Goal: Task Accomplishment & Management: Use online tool/utility

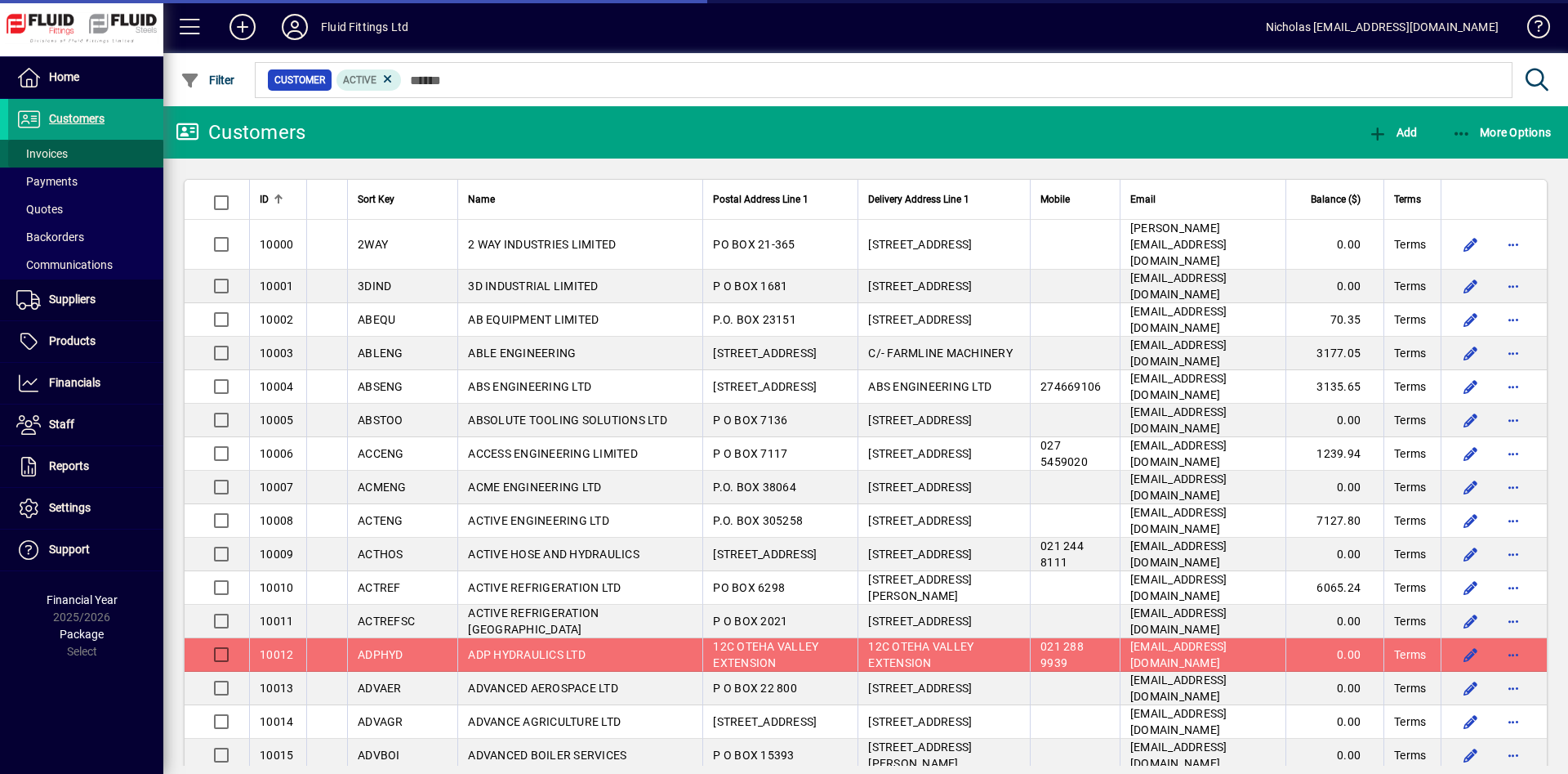
click at [111, 152] on span at bounding box center [86, 153] width 155 height 39
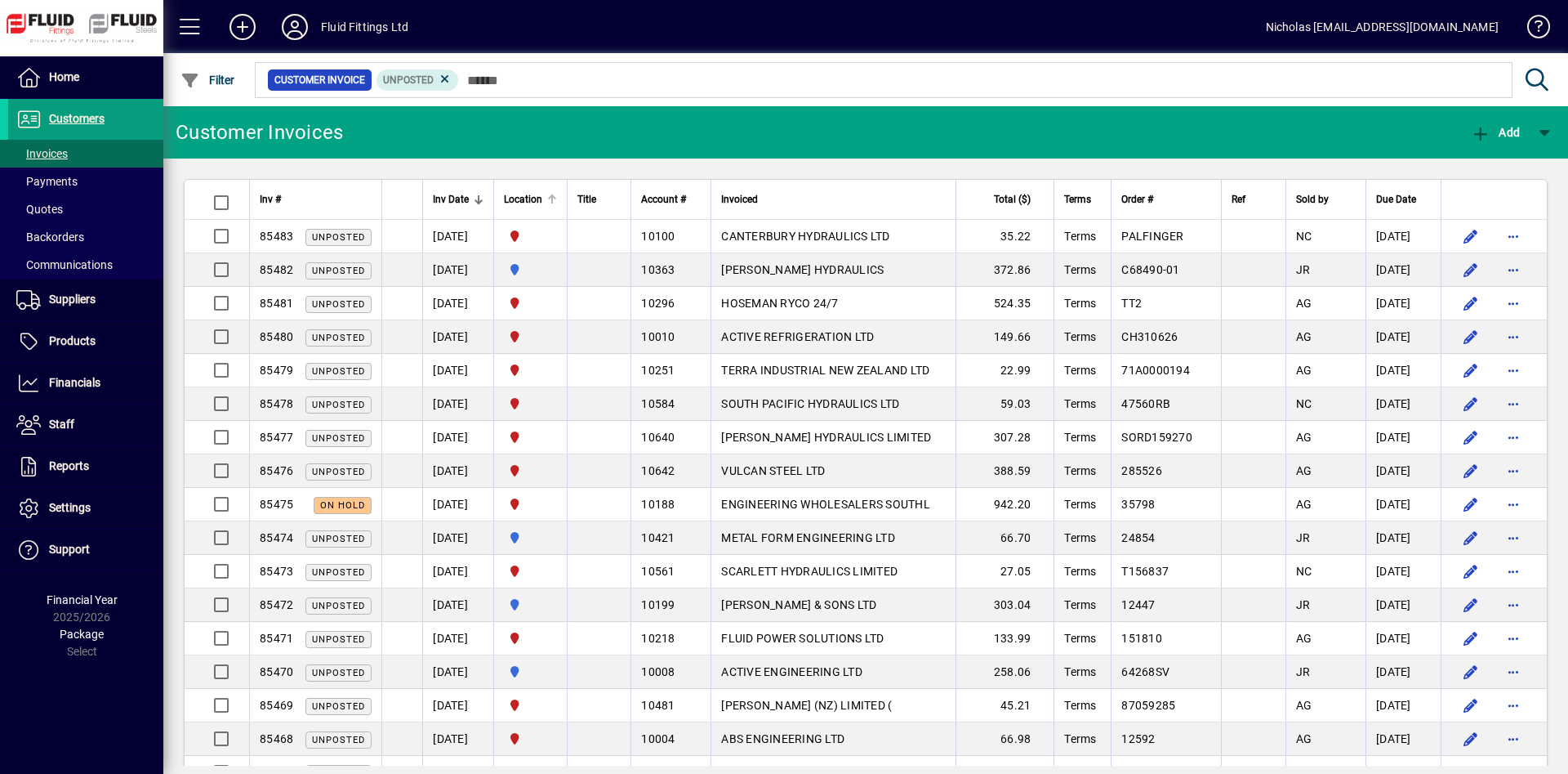
click at [557, 199] on div at bounding box center [552, 199] width 9 height 9
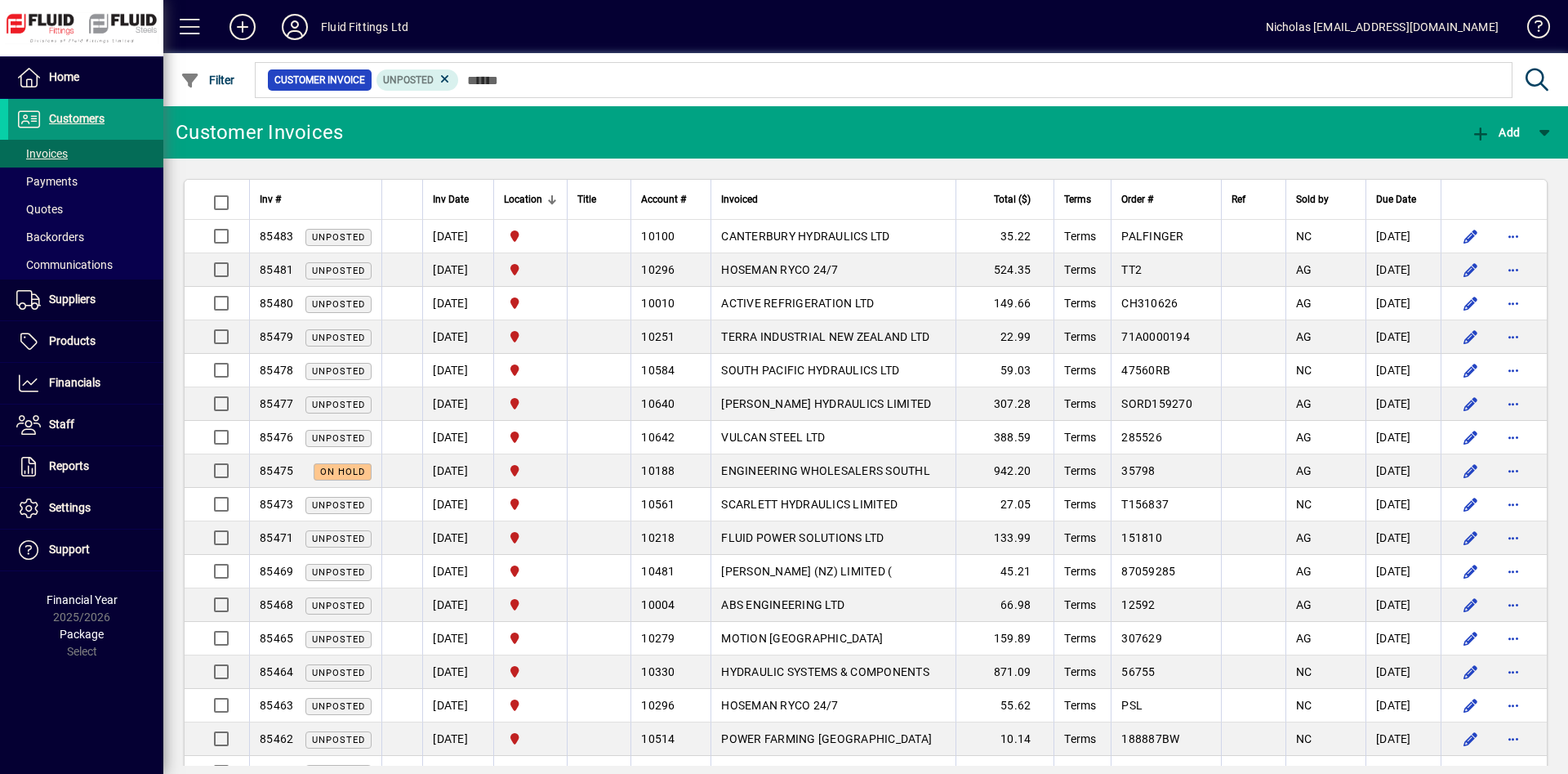
click at [128, 122] on span at bounding box center [86, 118] width 155 height 39
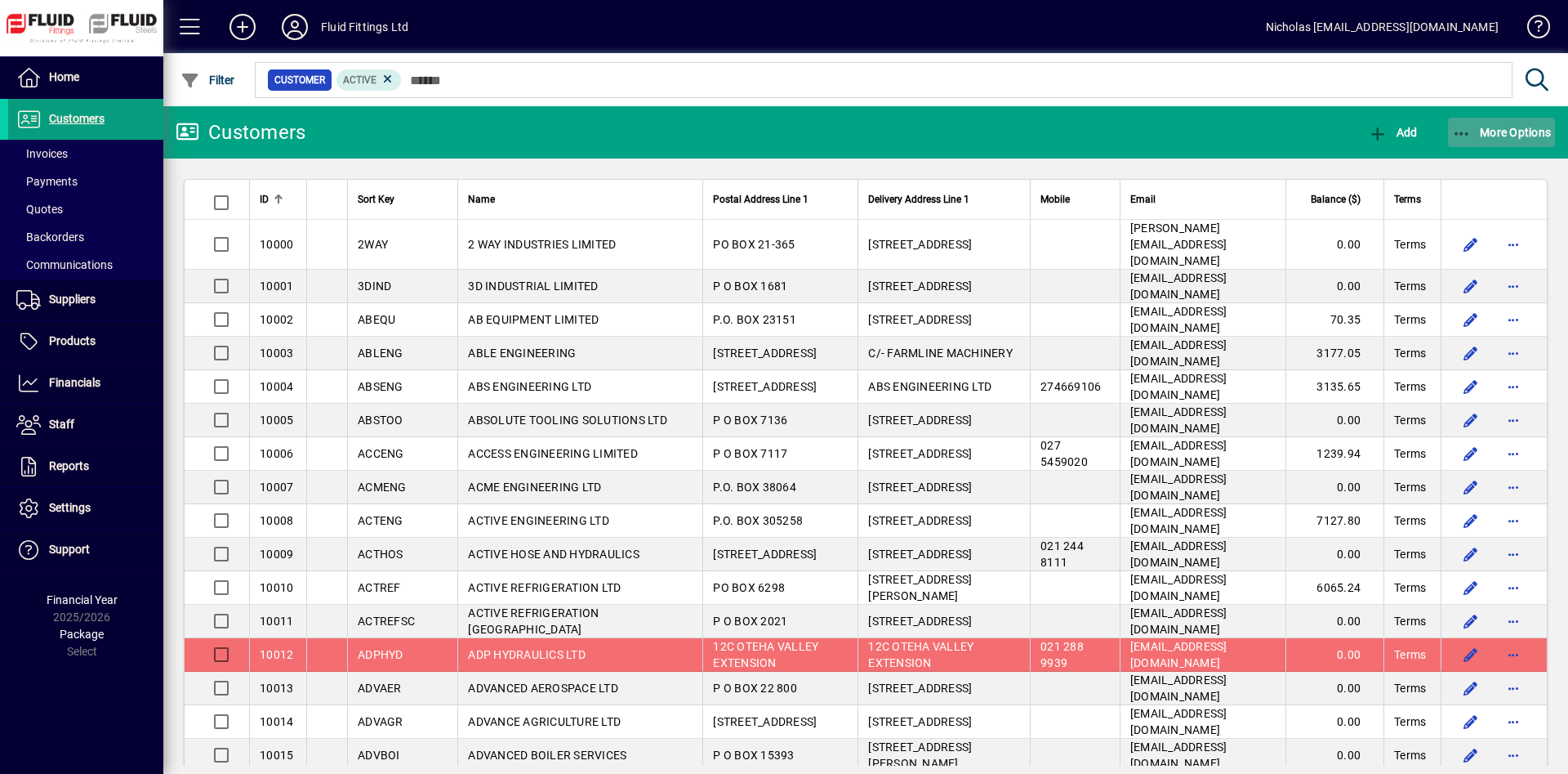
click at [1486, 122] on span "button" at bounding box center [1502, 132] width 108 height 39
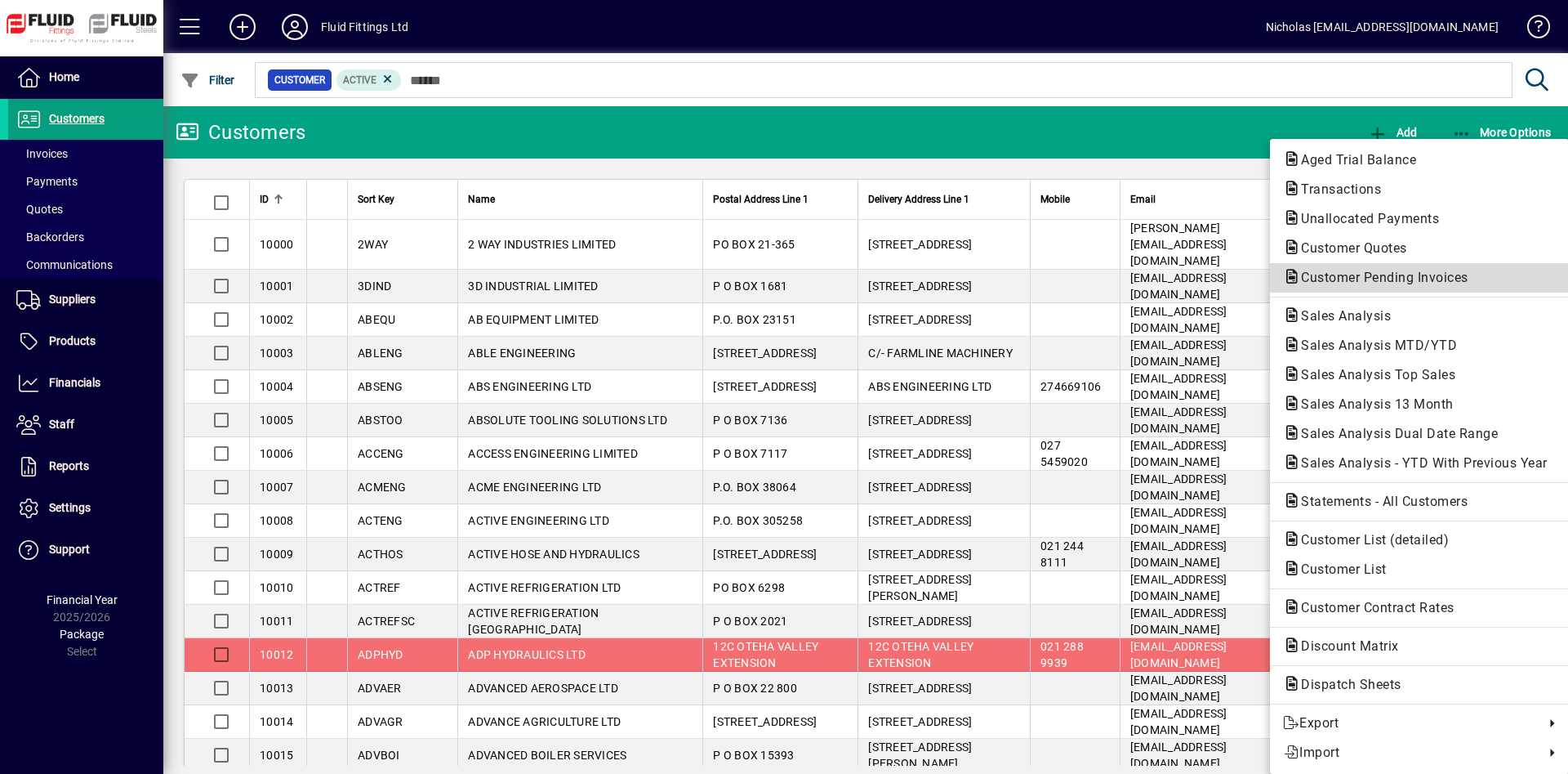
click at [1439, 272] on span "Customer Pending Invoices" at bounding box center [1380, 278] width 193 height 15
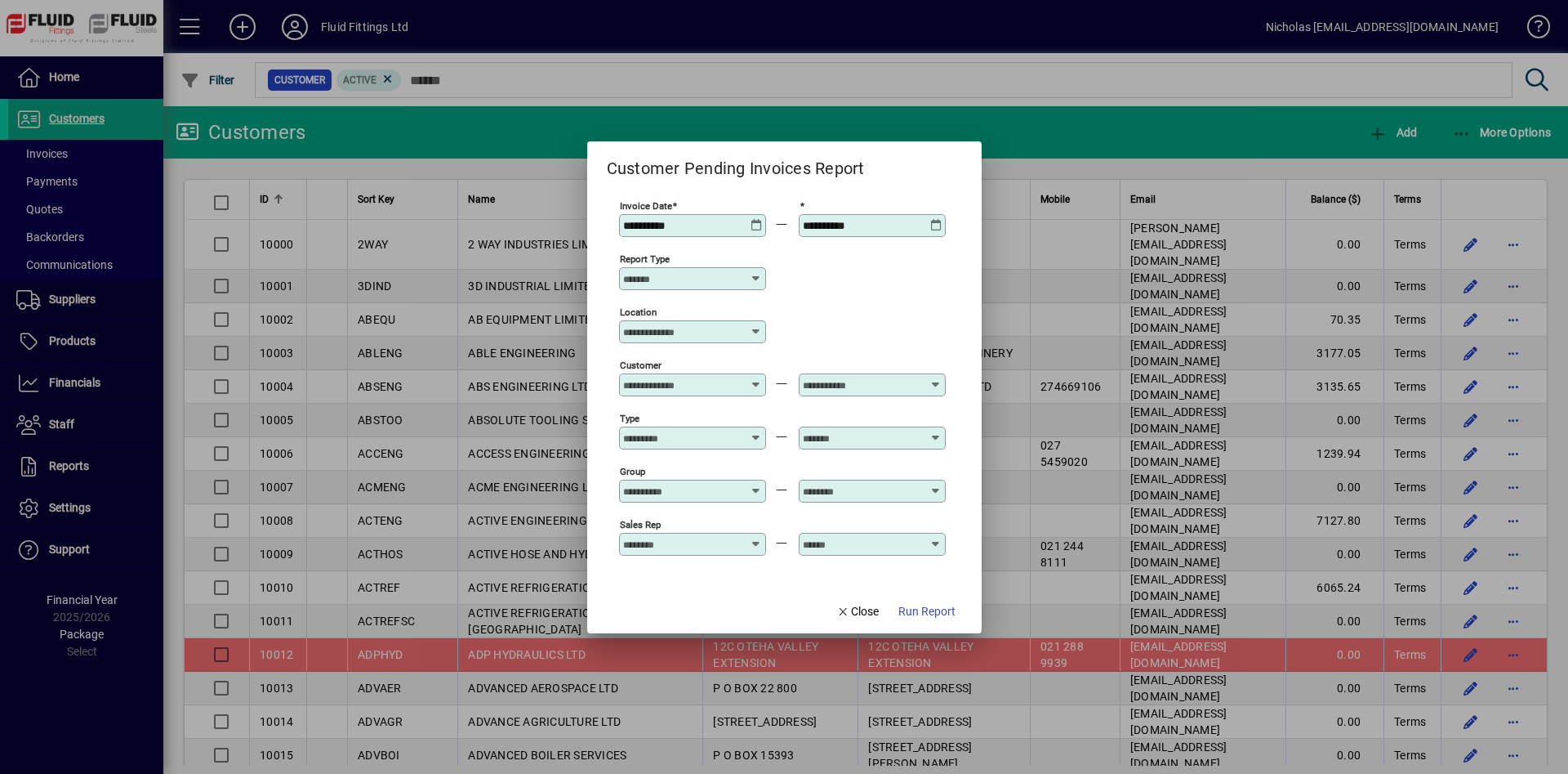
click at [699, 327] on input "Location" at bounding box center [686, 332] width 127 height 13
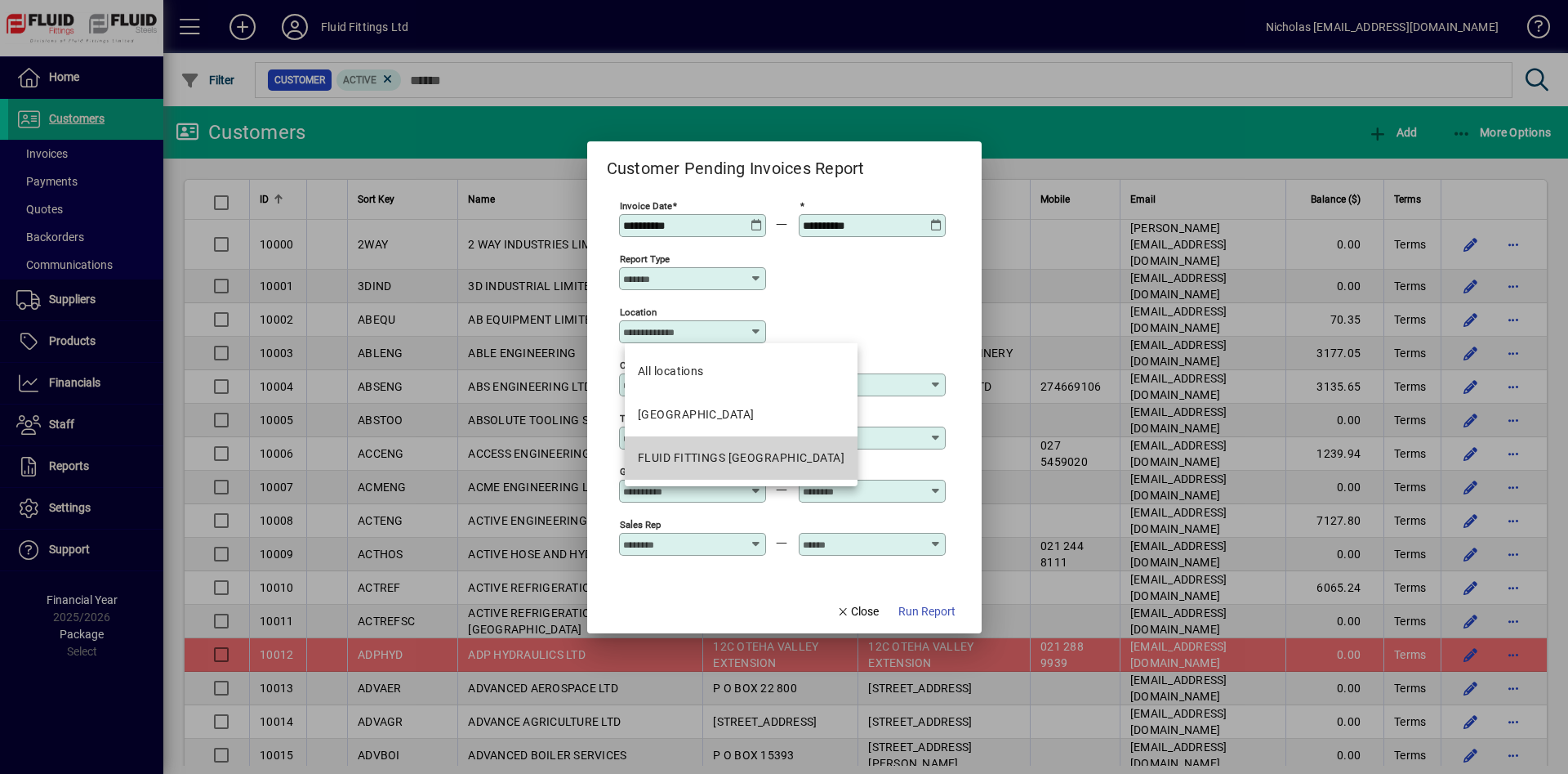
click at [749, 447] on mat-option "FLUID FITTINGS [GEOGRAPHIC_DATA]" at bounding box center [741, 459] width 233 height 44
type input "**********"
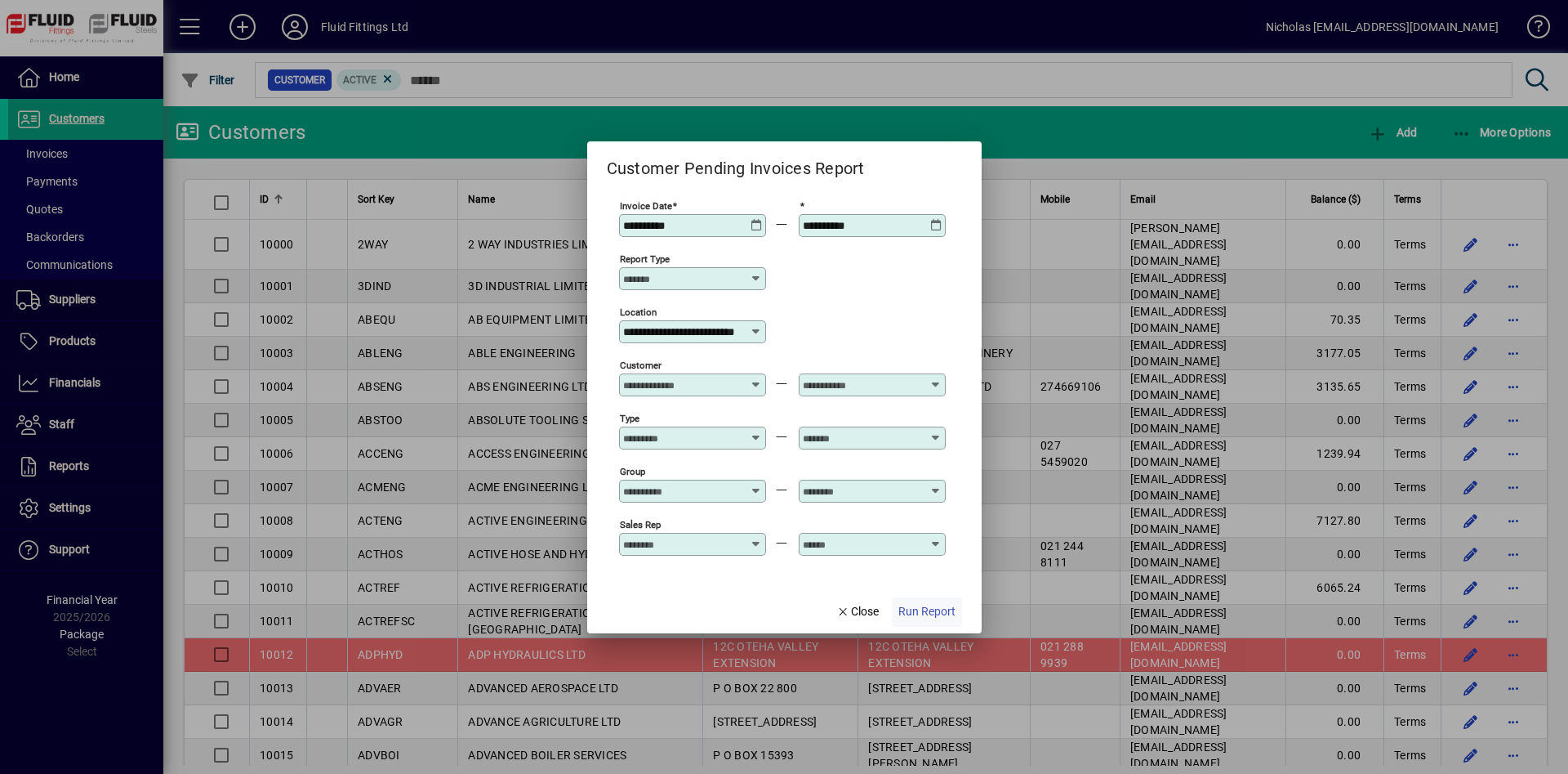
click at [930, 612] on span "Run Report" at bounding box center [927, 612] width 57 height 17
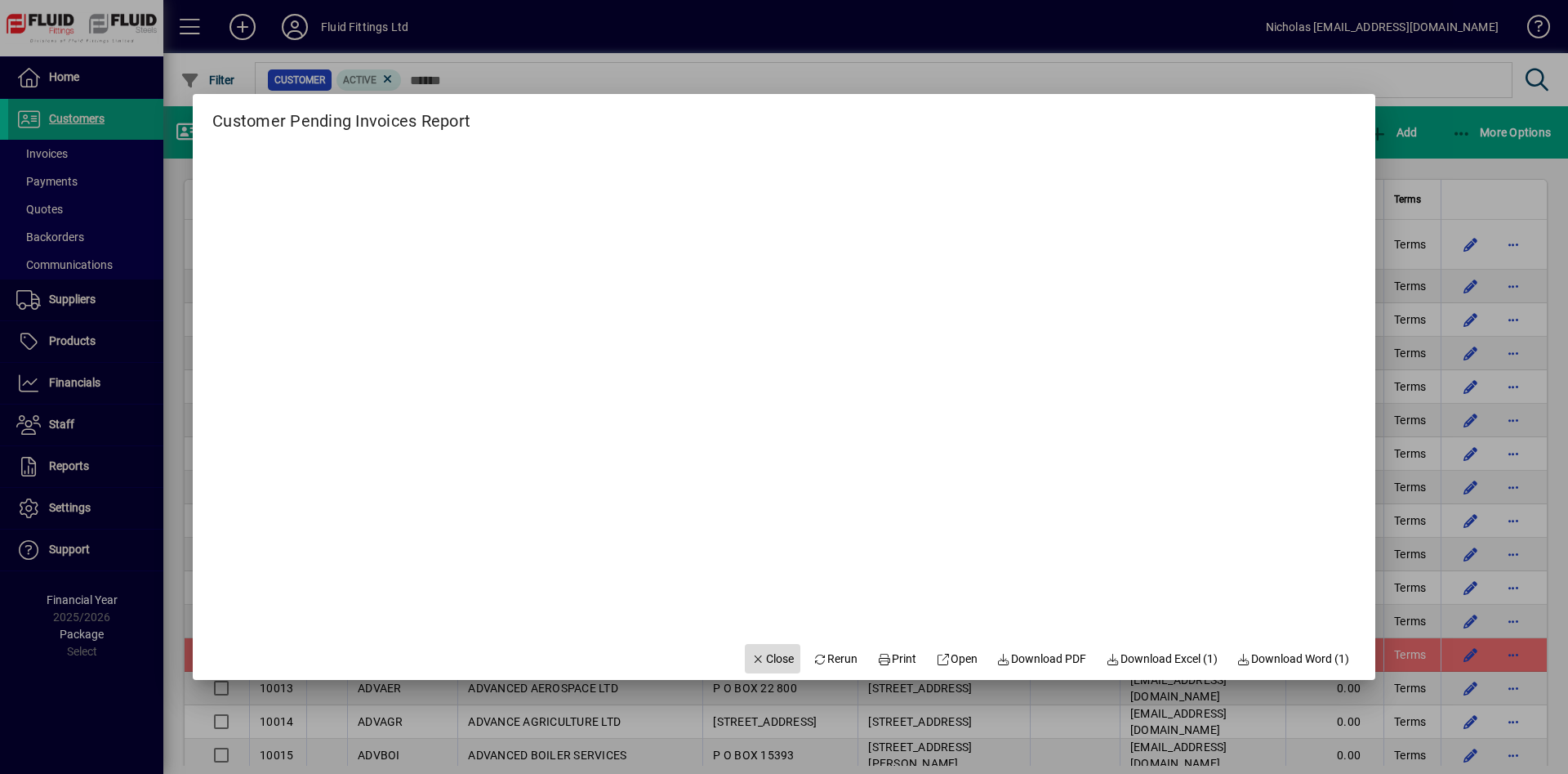
click at [745, 649] on span "button" at bounding box center [773, 658] width 56 height 39
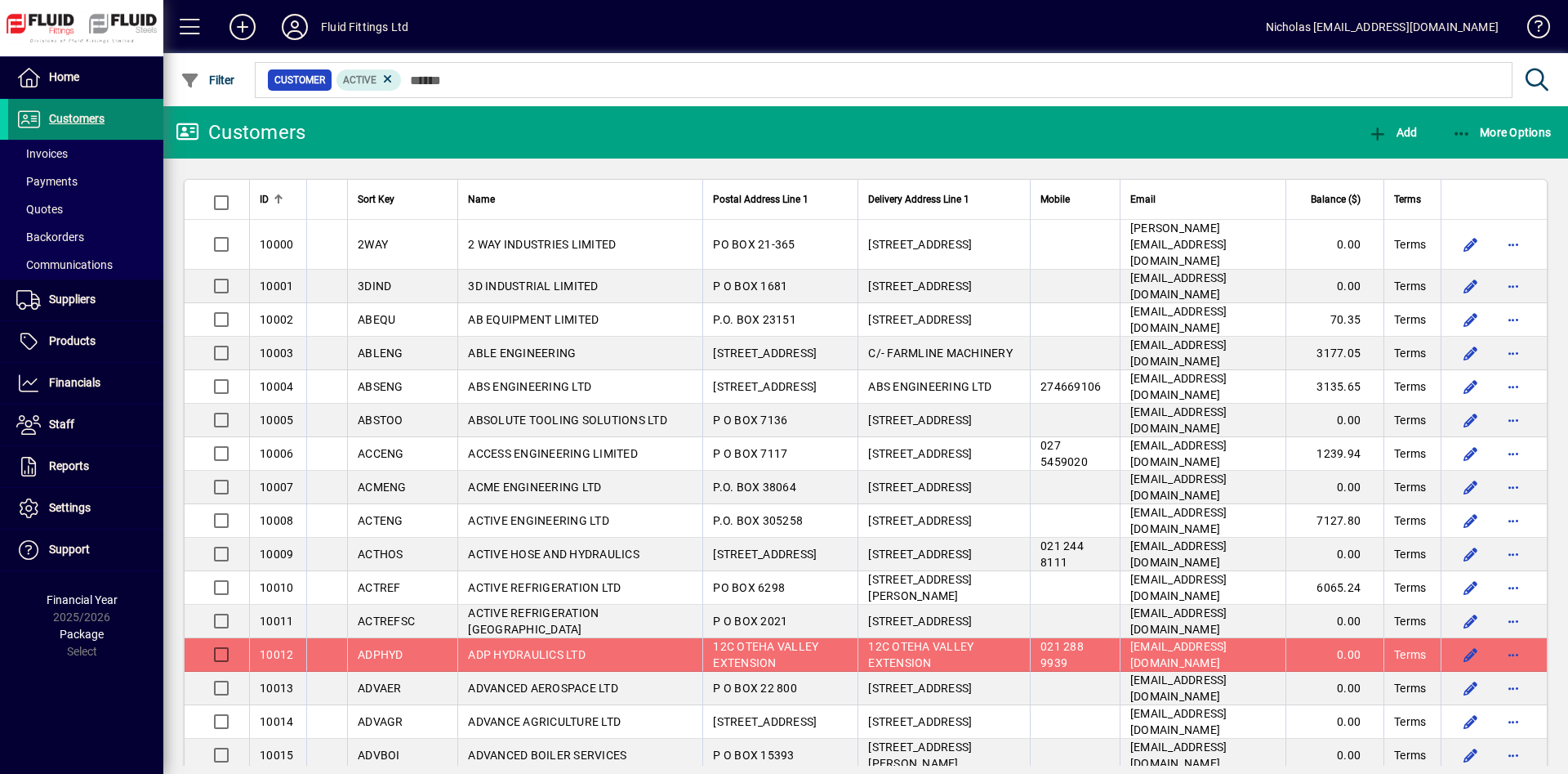
click at [93, 109] on span at bounding box center [86, 118] width 155 height 39
click at [1530, 134] on span "More Options" at bounding box center [1502, 133] width 99 height 13
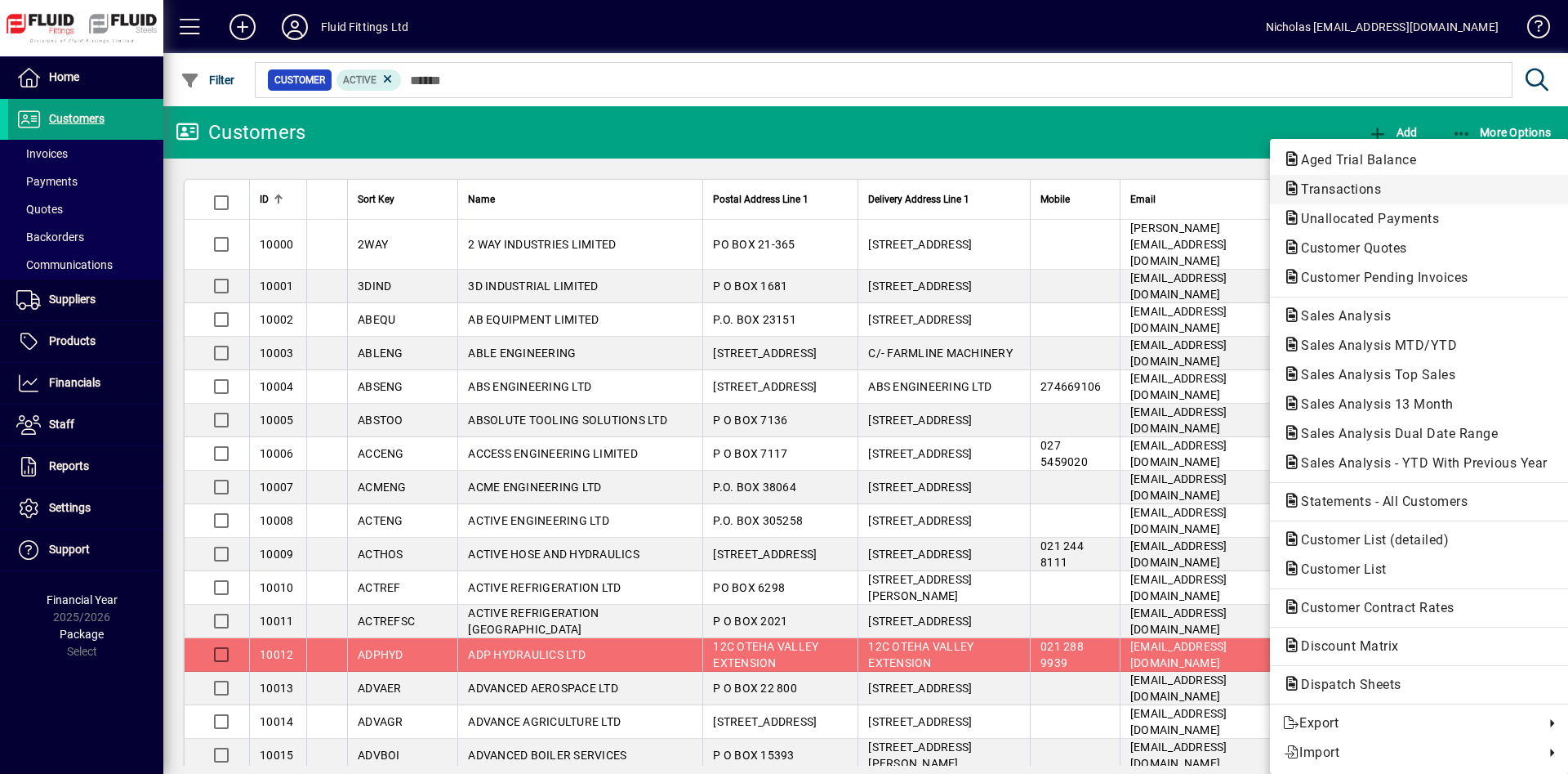
click at [1419, 188] on span "Transactions" at bounding box center [1419, 189] width 273 height 20
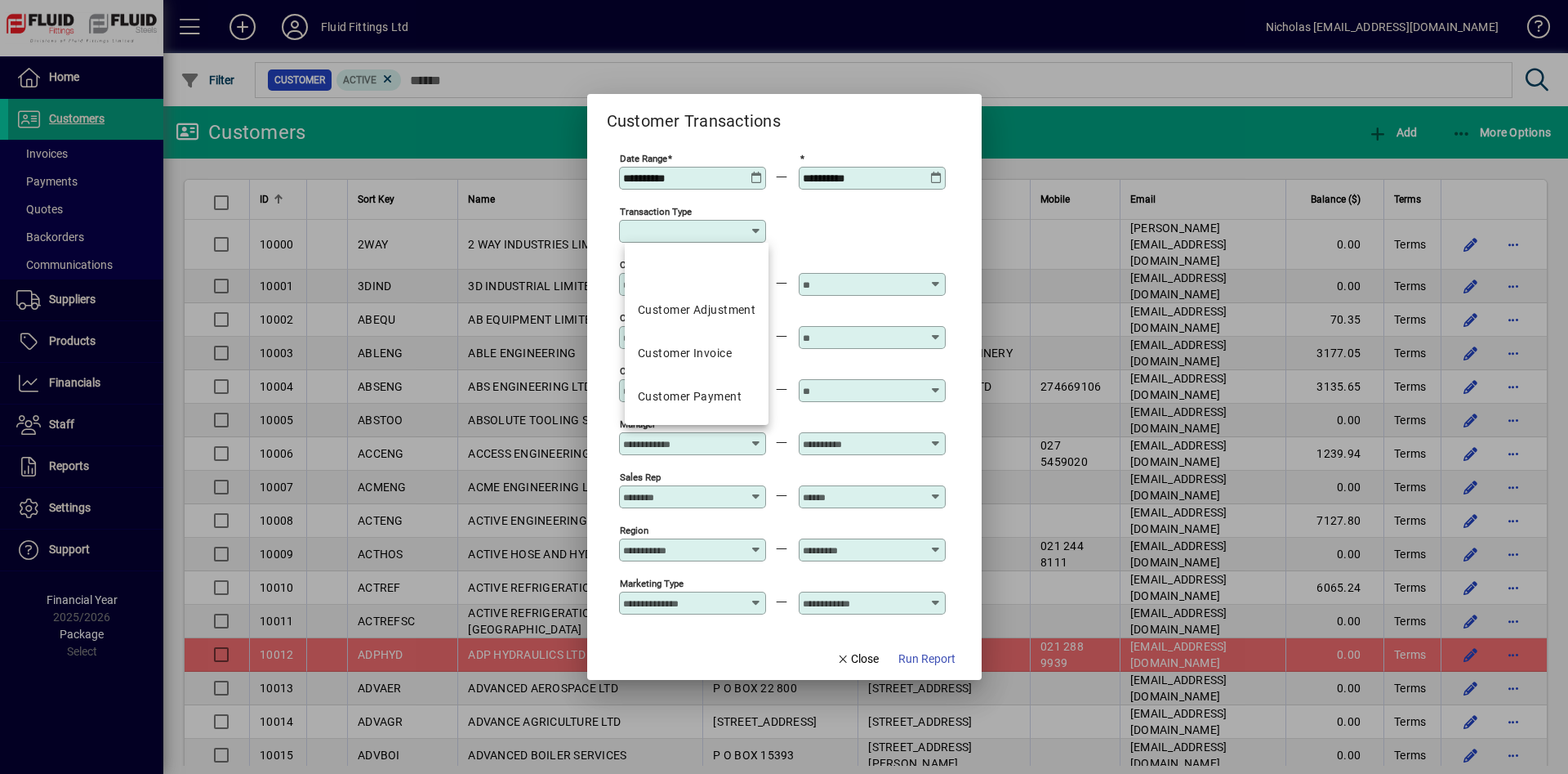
click at [688, 228] on input "Transaction Type" at bounding box center [686, 231] width 127 height 13
click at [722, 349] on div "Customer Invoice" at bounding box center [685, 353] width 94 height 17
type input "**********"
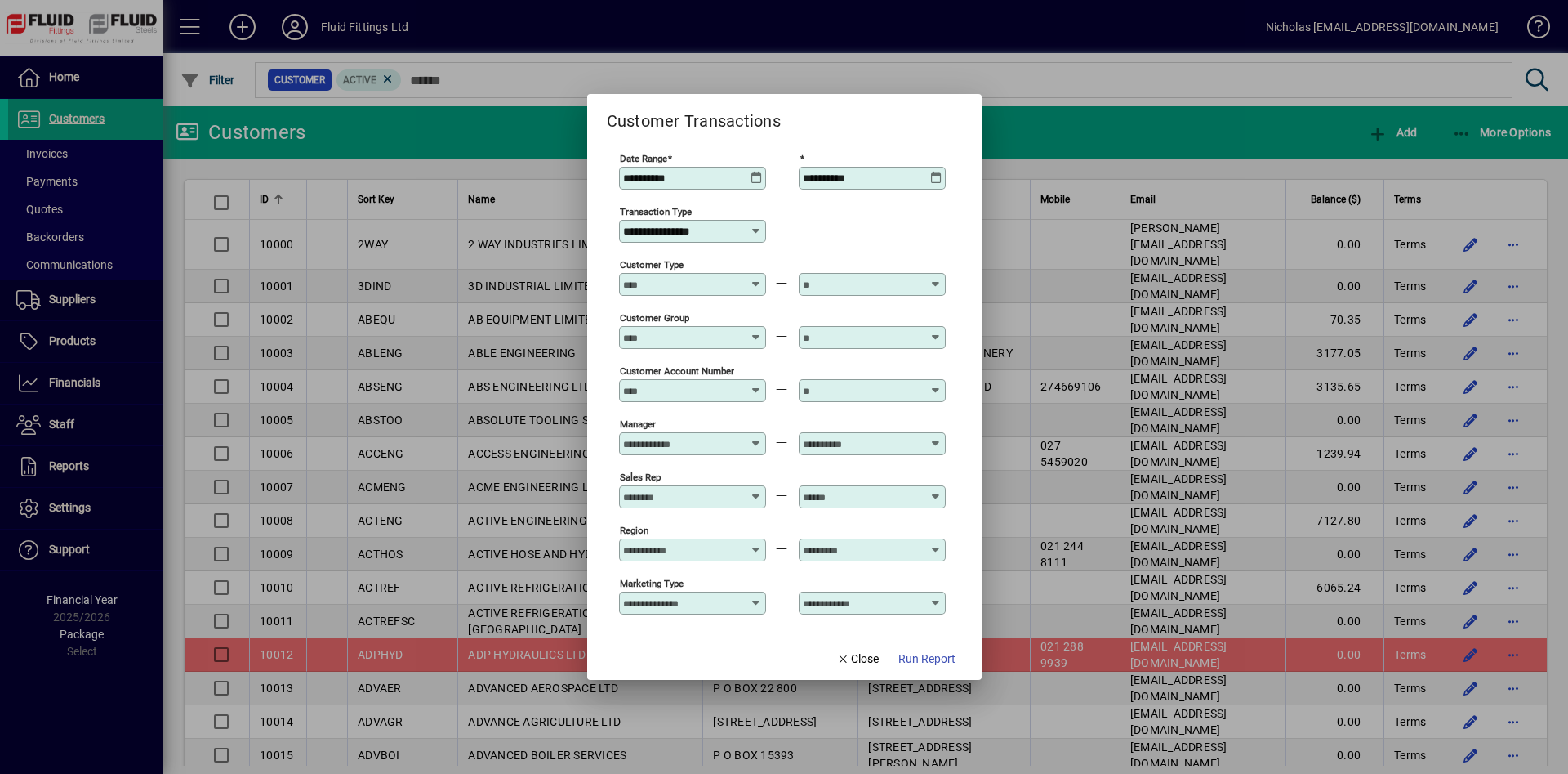
scroll to position [118, 0]
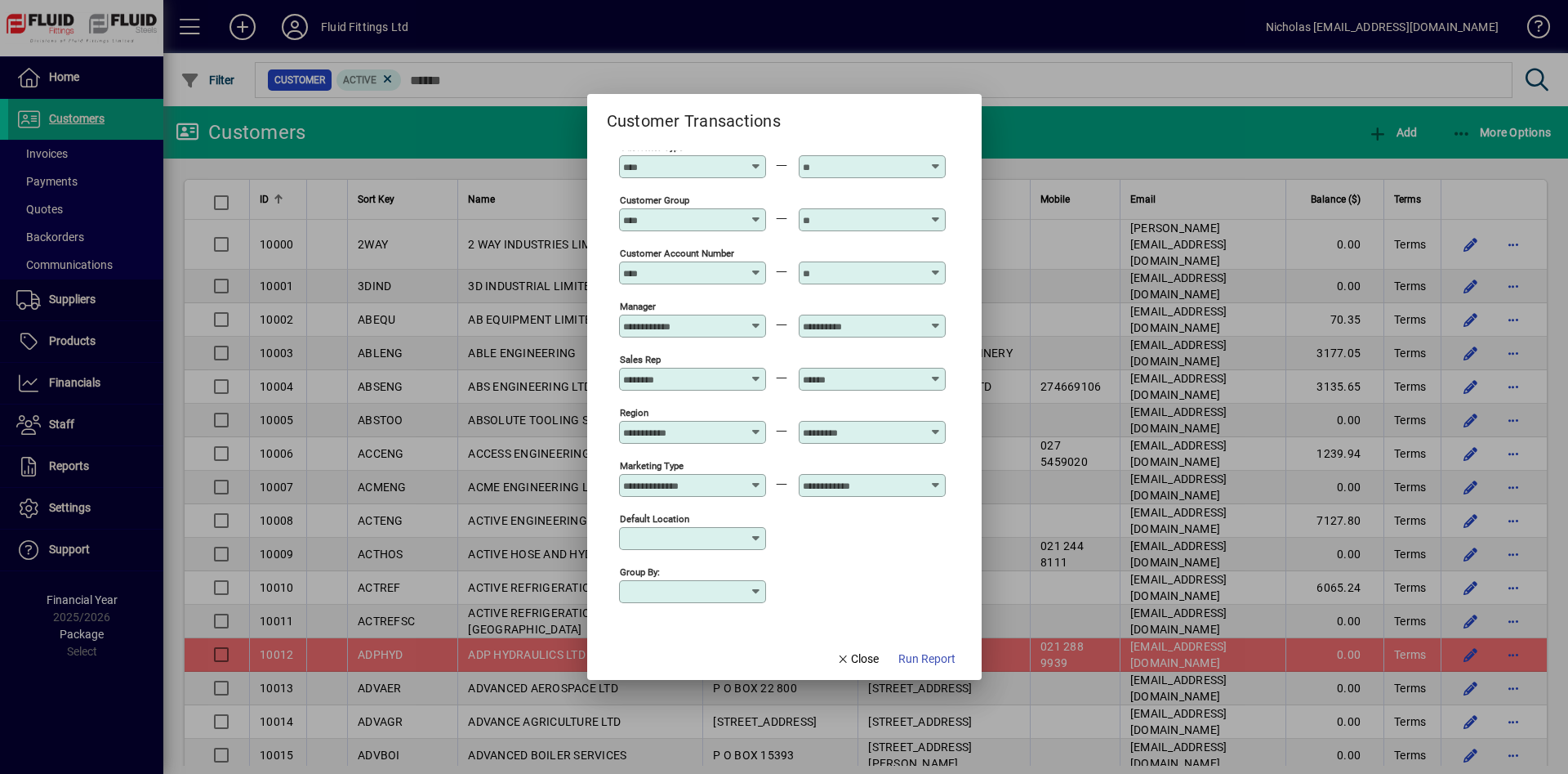
click at [735, 532] on input "Default Location" at bounding box center [686, 539] width 127 height 13
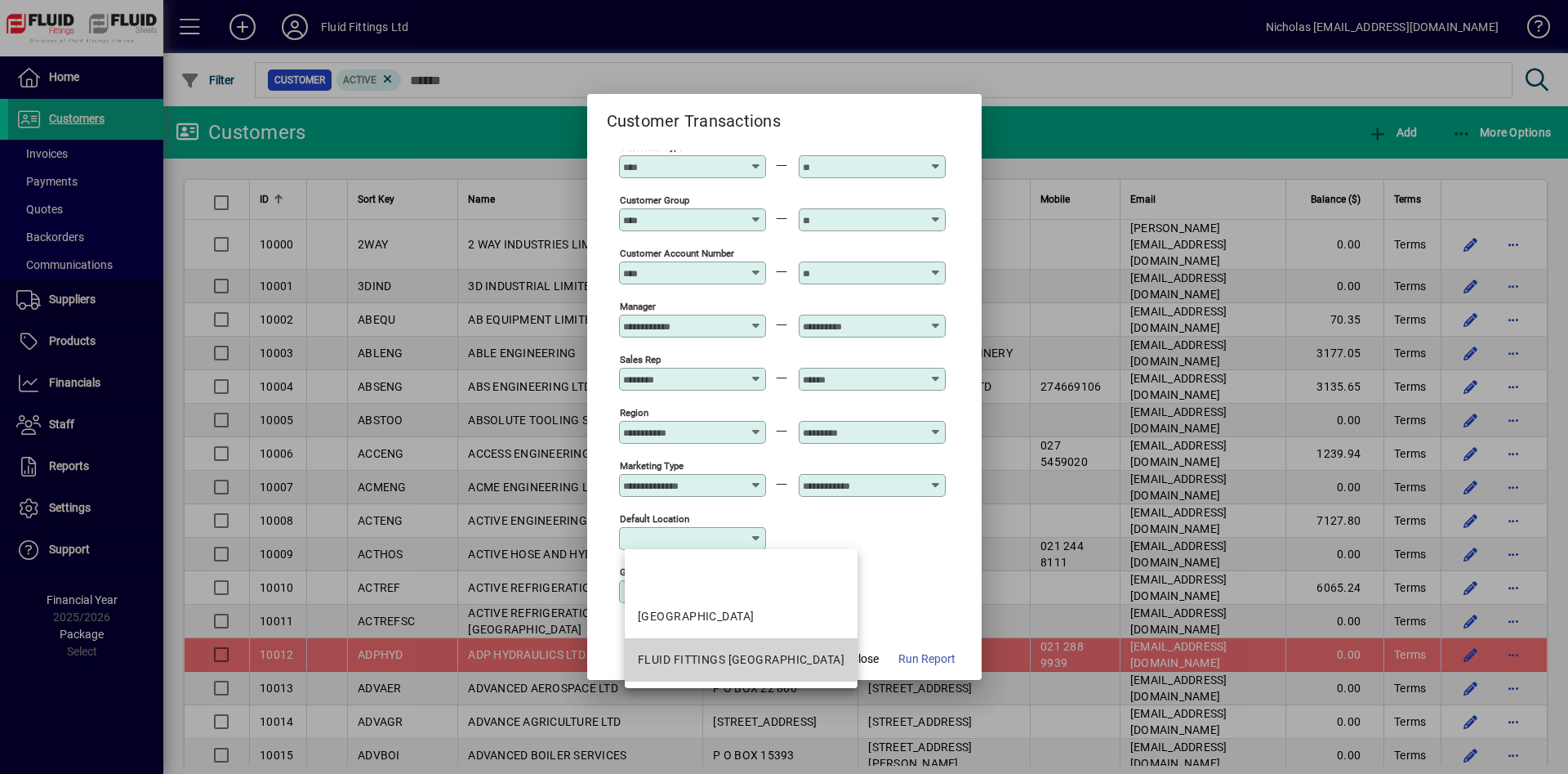
click at [778, 650] on mat-option "FLUID FITTINGS [GEOGRAPHIC_DATA]" at bounding box center [741, 660] width 233 height 44
type input "**********"
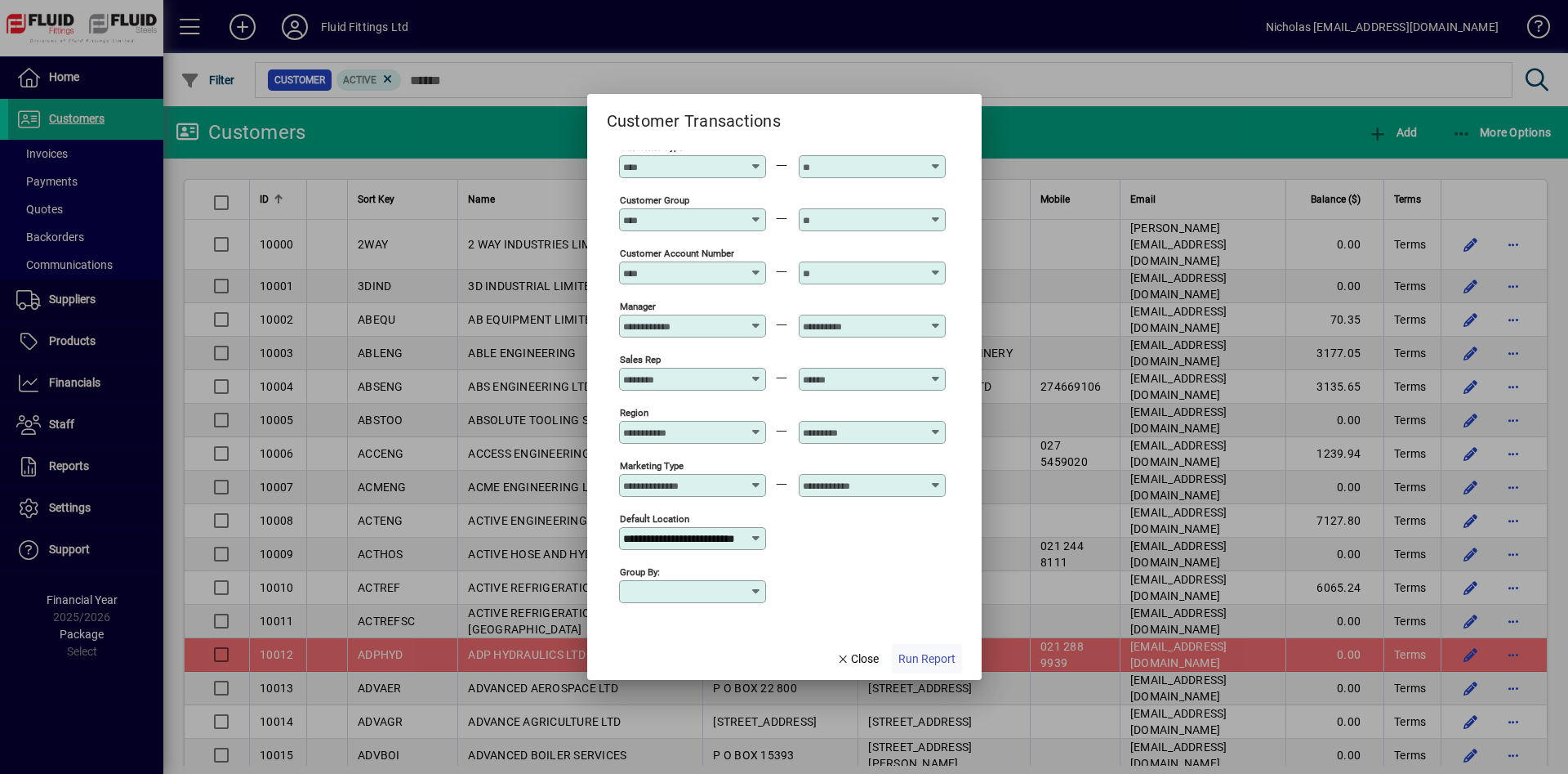
scroll to position [0, 49]
click at [930, 661] on span "Run Report" at bounding box center [927, 659] width 57 height 17
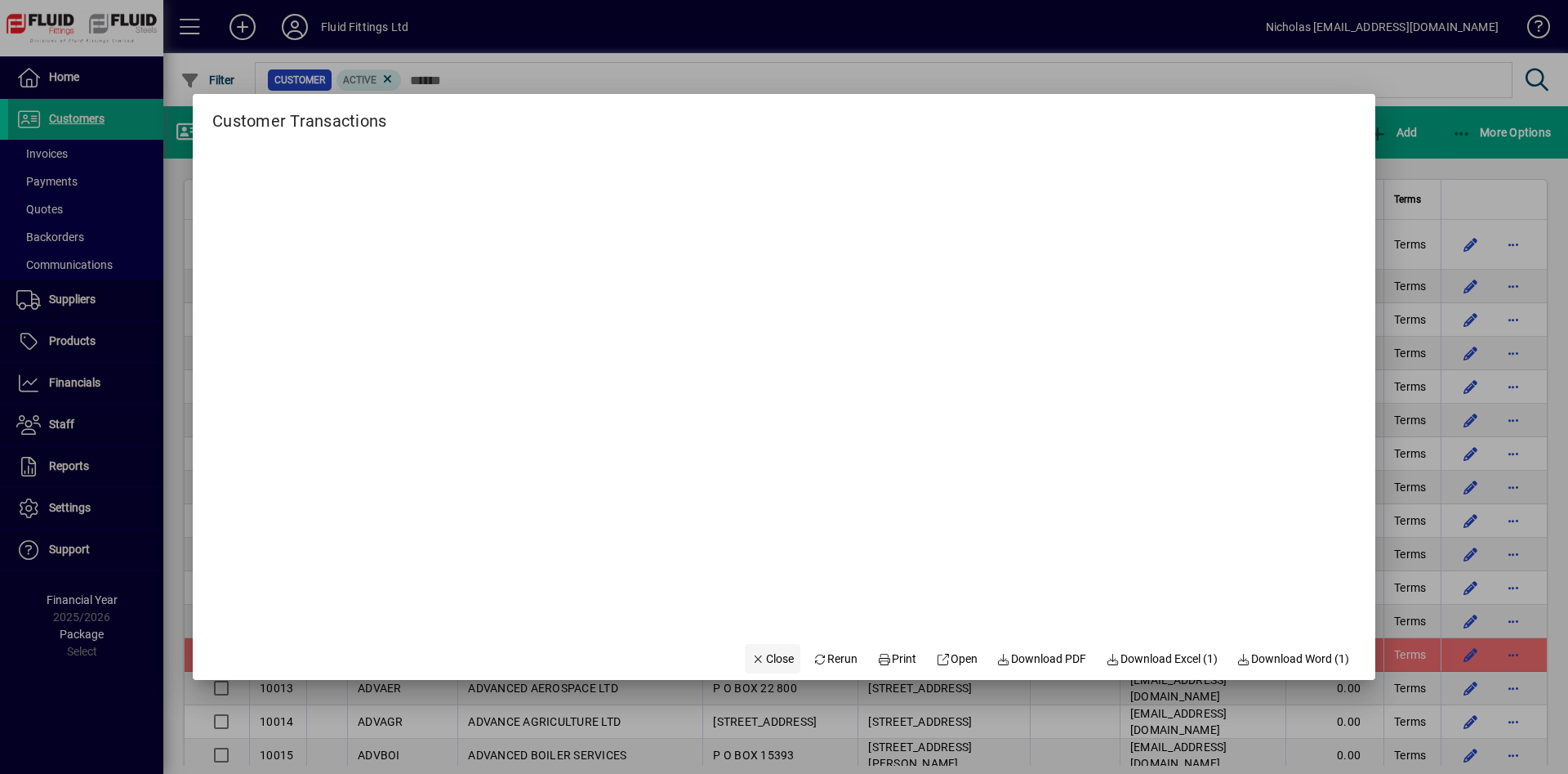
click at [764, 663] on span "Close" at bounding box center [773, 659] width 43 height 17
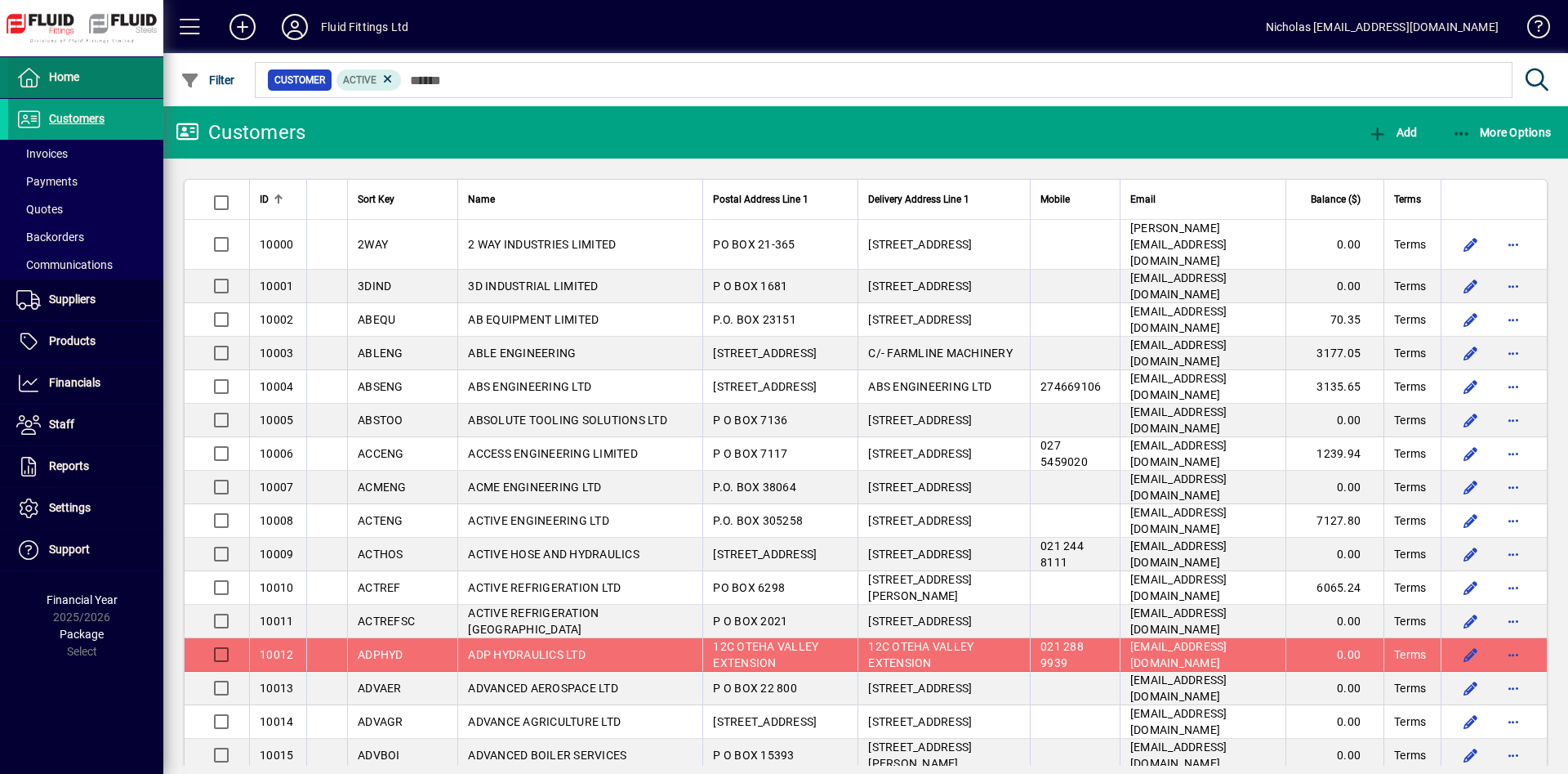
click at [100, 78] on span at bounding box center [86, 77] width 155 height 39
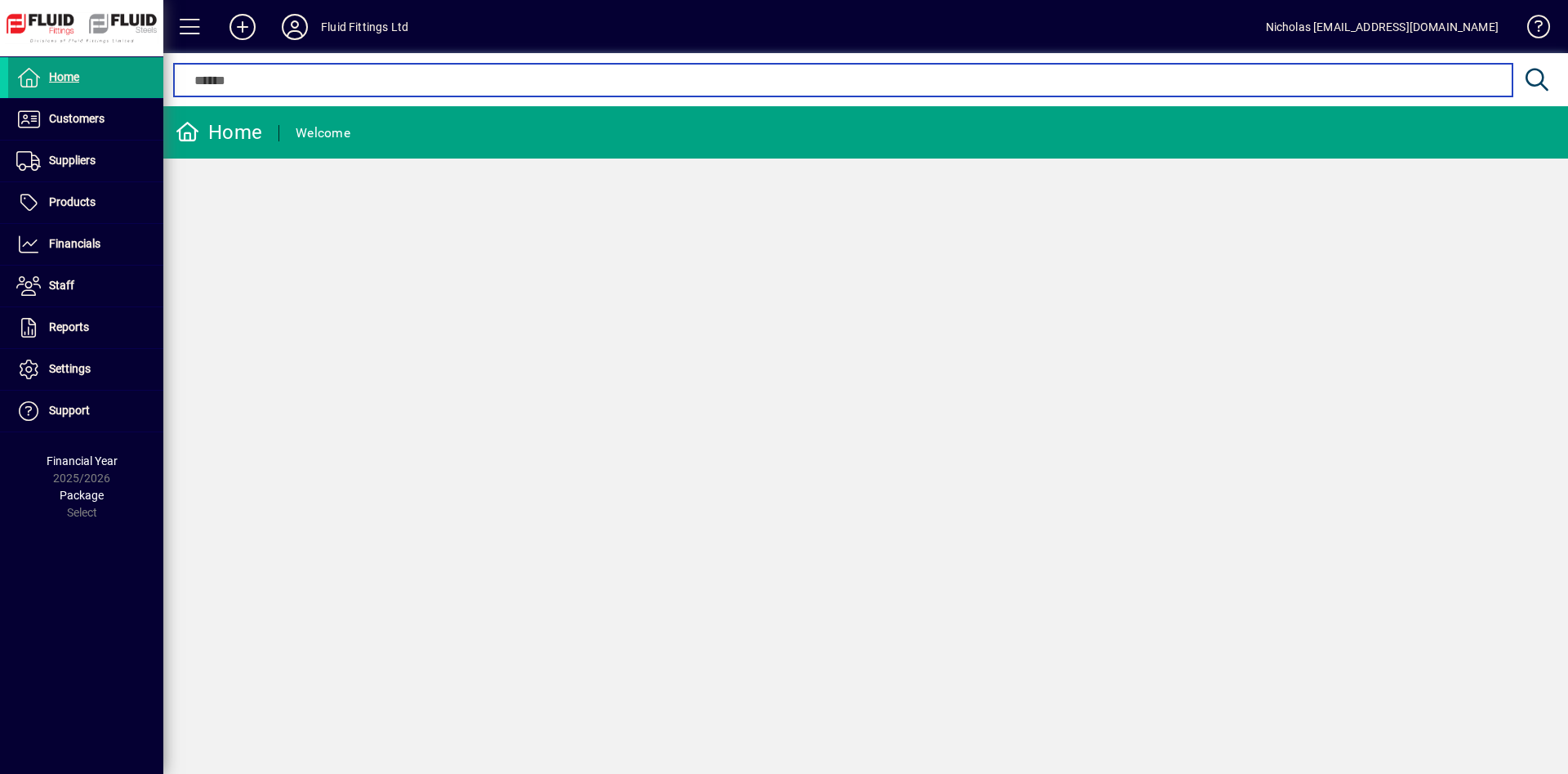
drag, startPoint x: 524, startPoint y: 74, endPoint x: 573, endPoint y: 74, distance: 49.0
click at [524, 75] on input "text" at bounding box center [843, 80] width 1313 height 20
